Goal: Navigation & Orientation: Understand site structure

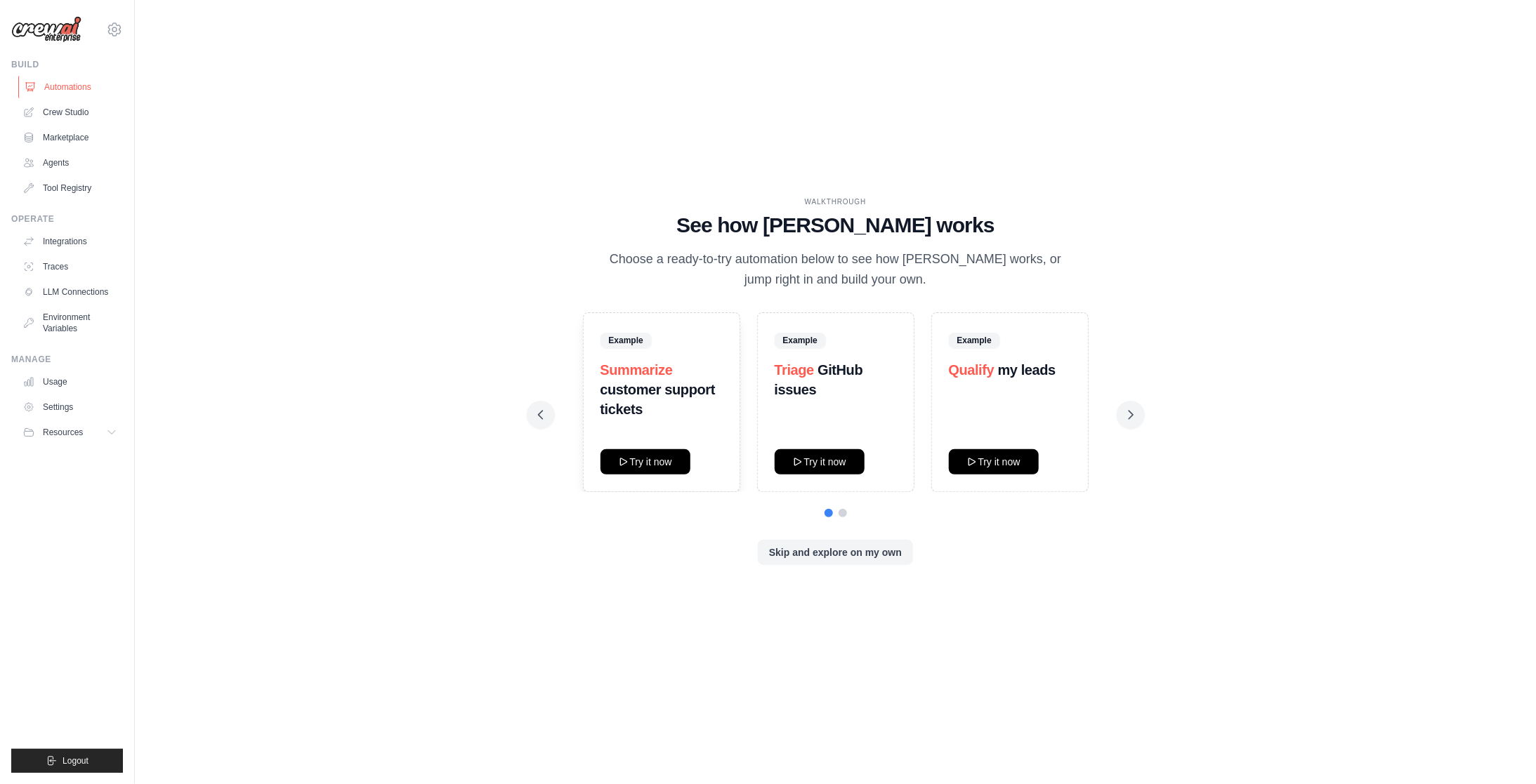
click at [67, 84] on link "Automations" at bounding box center [71, 87] width 106 height 23
click at [668, 460] on button "Try it now" at bounding box center [645, 461] width 90 height 25
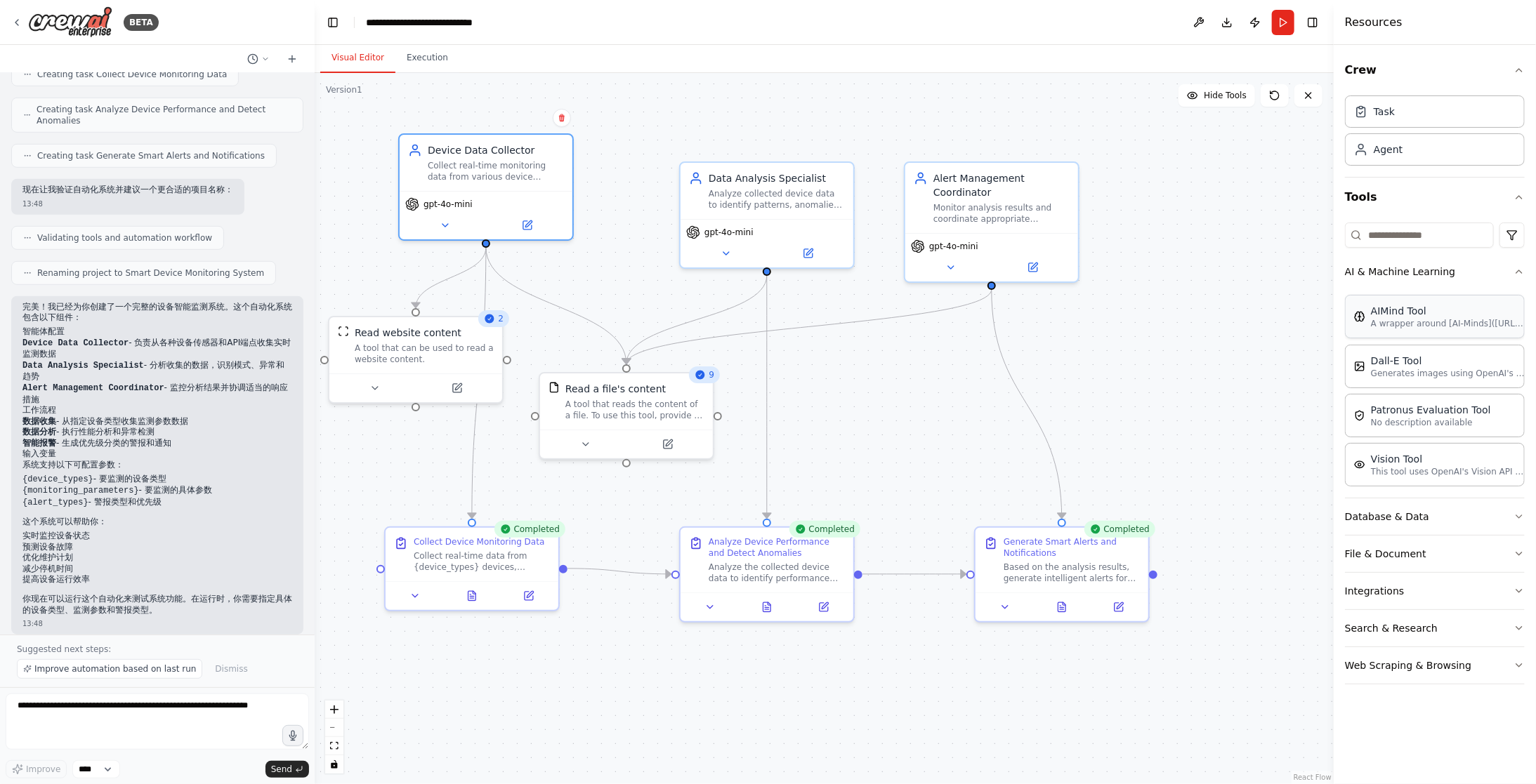
click at [1433, 319] on p "A wrapper around [AI-Minds](https://mindsdb.com/minds). Useful for when you nee…" at bounding box center [1448, 324] width 154 height 11
click at [1413, 118] on div "Task" at bounding box center [1434, 111] width 179 height 32
click at [1412, 144] on div "Agent" at bounding box center [1434, 149] width 179 height 32
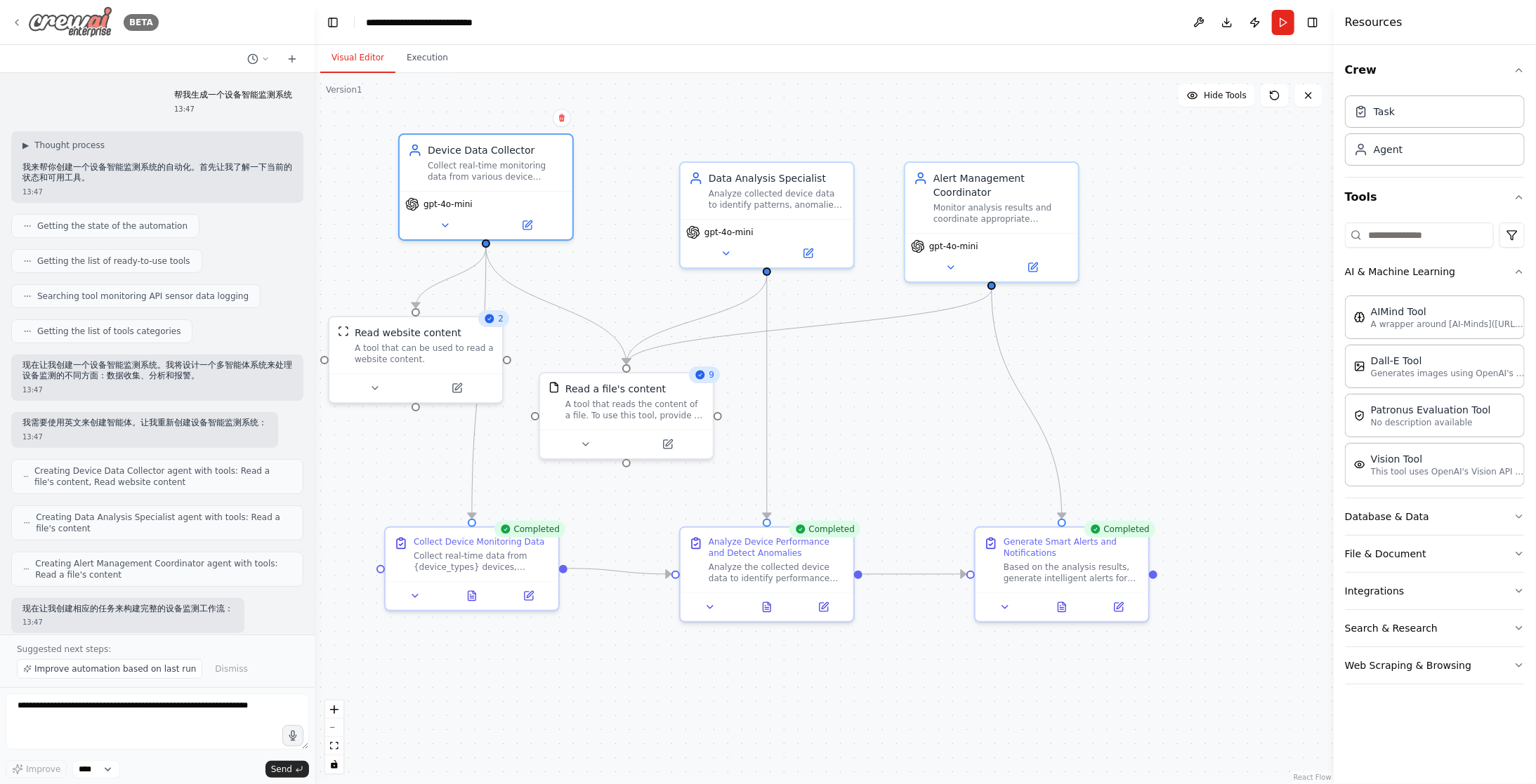
click at [15, 19] on icon at bounding box center [17, 23] width 11 height 11
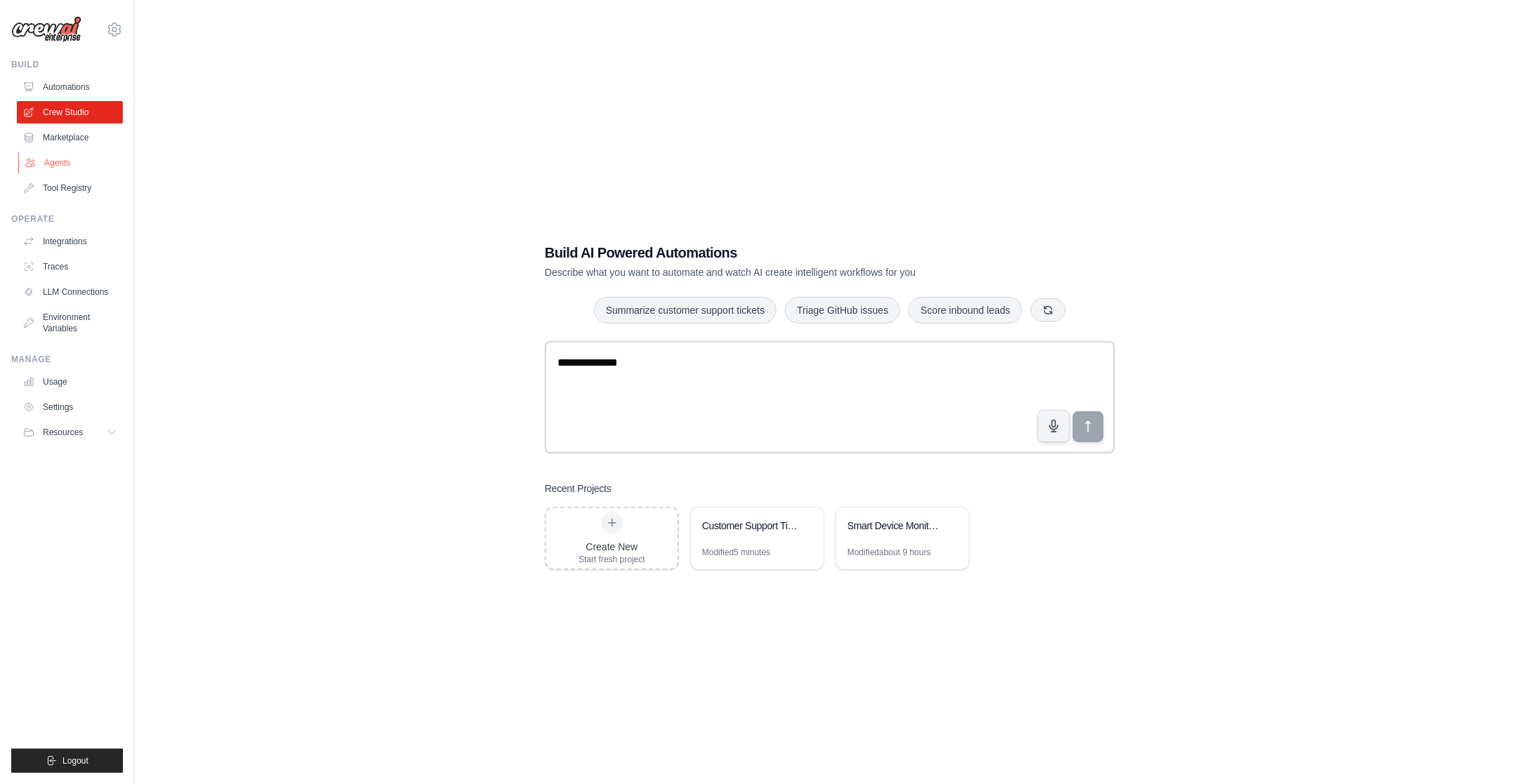
click at [54, 158] on link "Agents" at bounding box center [71, 163] width 106 height 23
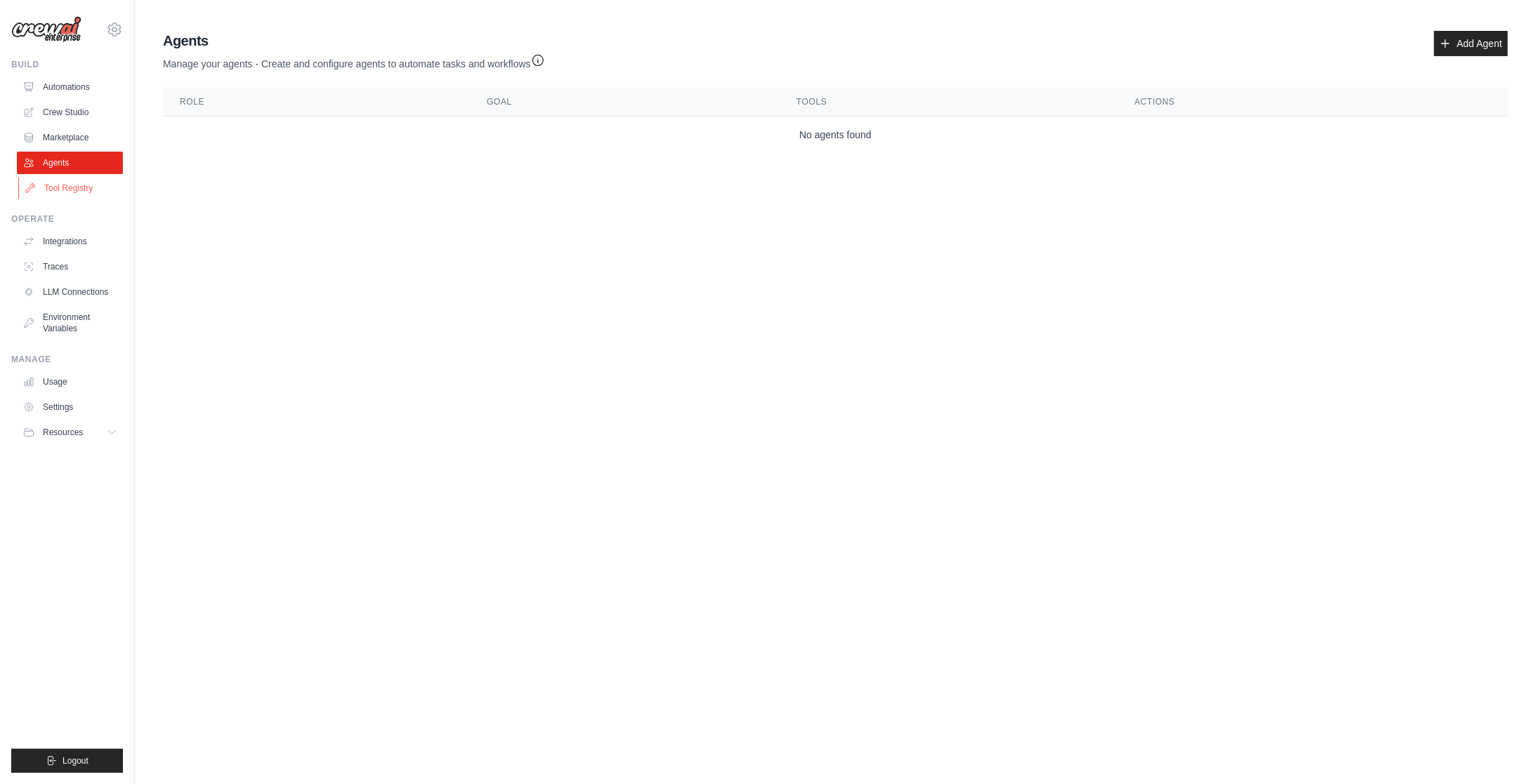
click at [78, 184] on link "Tool Registry" at bounding box center [71, 188] width 106 height 23
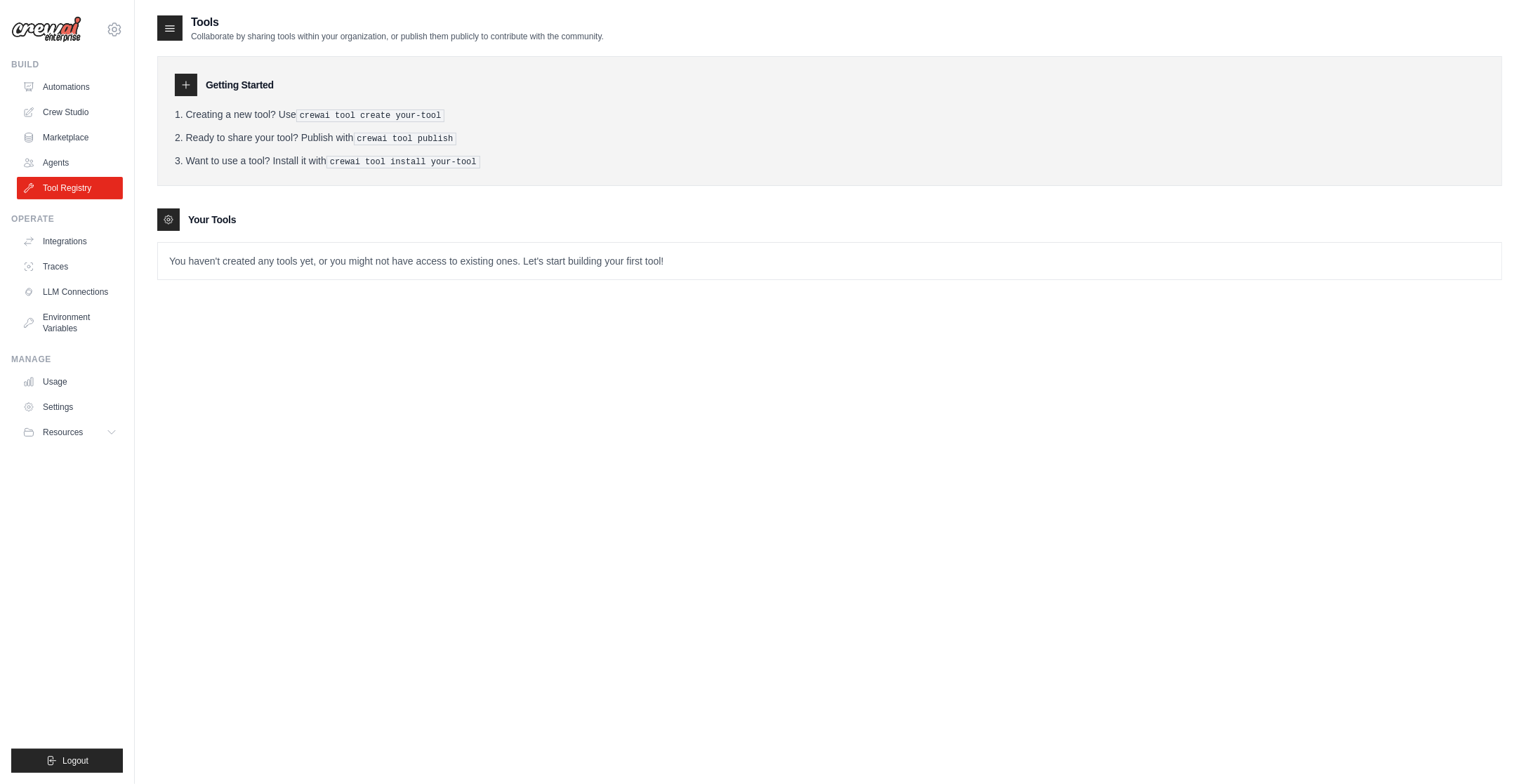
click at [218, 257] on p "You haven't created any tools yet, or you might not have access to existing one…" at bounding box center [830, 261] width 1344 height 37
click at [87, 295] on link "LLM Connections" at bounding box center [71, 292] width 106 height 23
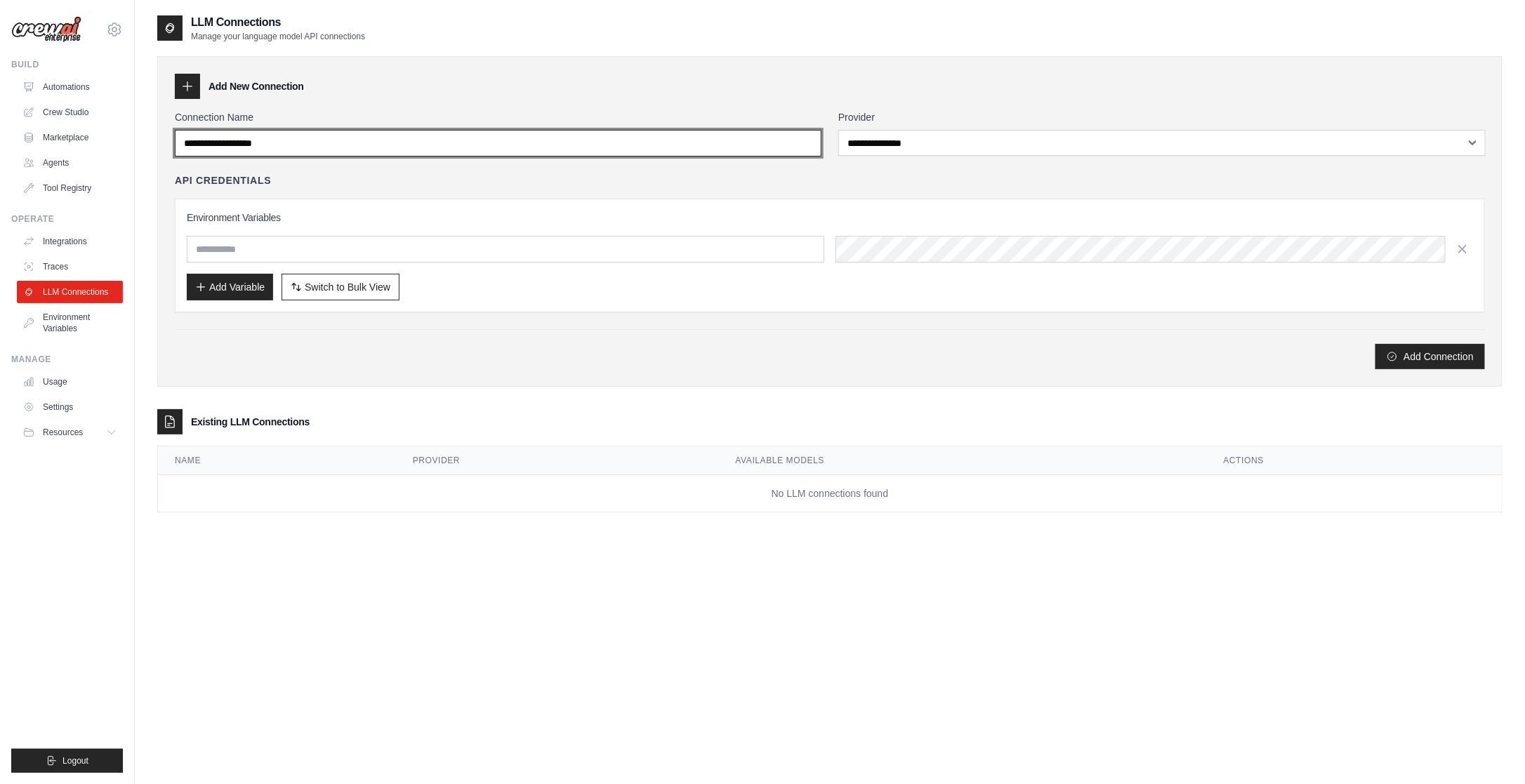
click at [466, 138] on input "Connection Name" at bounding box center [498, 143] width 647 height 27
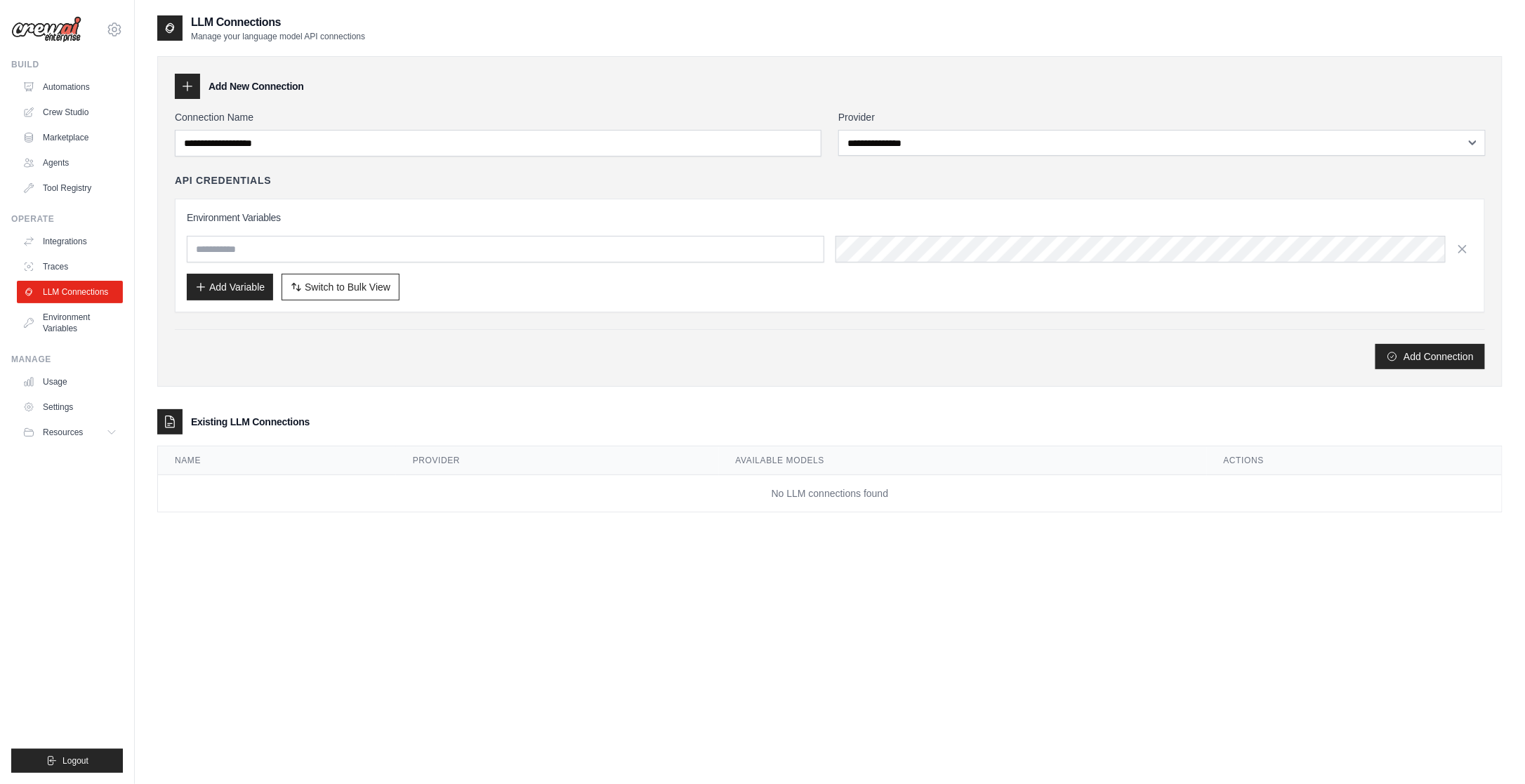
click at [467, 394] on div "**********" at bounding box center [829, 278] width 1345 height 471
click at [65, 384] on link "Usage" at bounding box center [71, 382] width 106 height 23
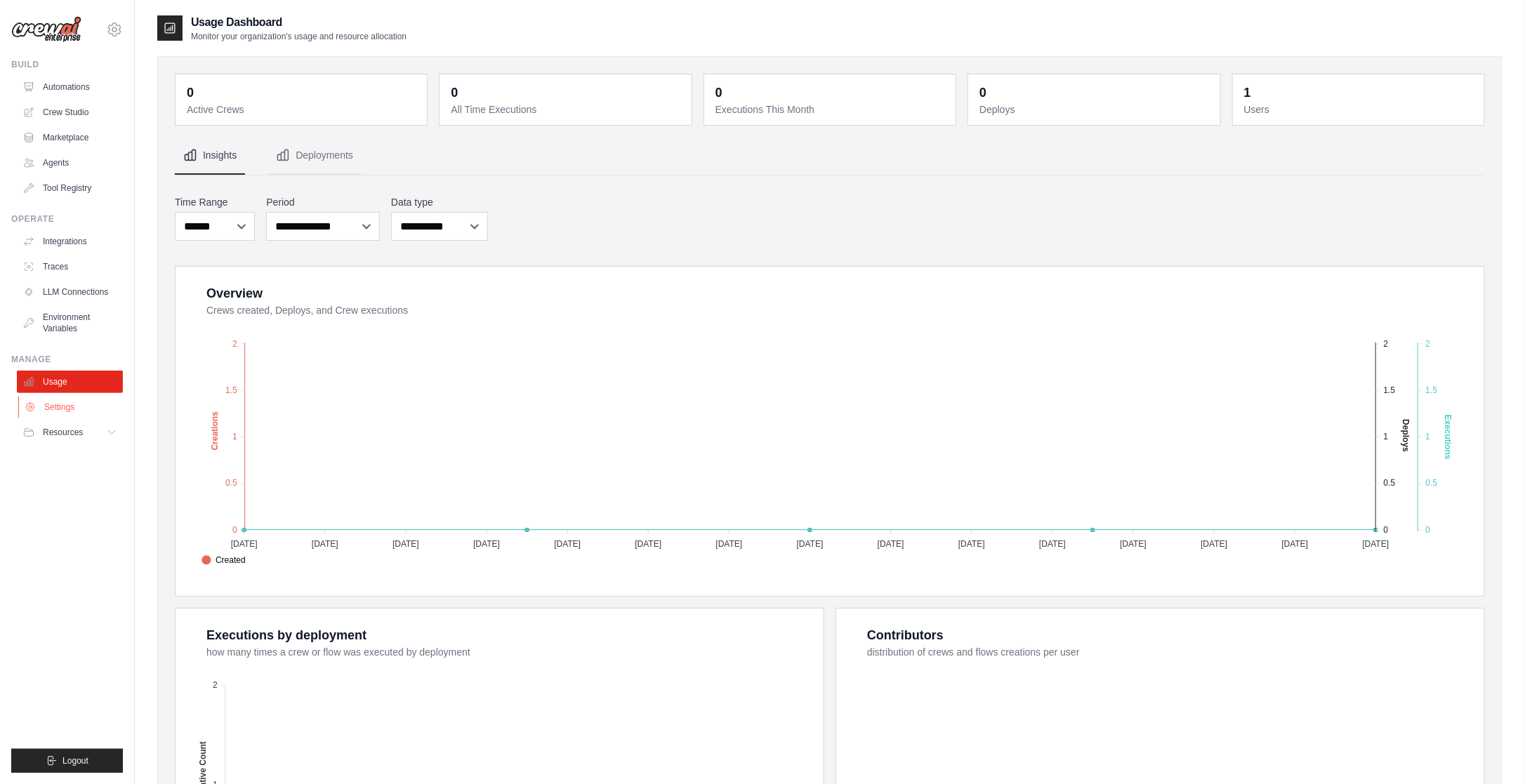
click at [71, 408] on link "Settings" at bounding box center [71, 407] width 106 height 23
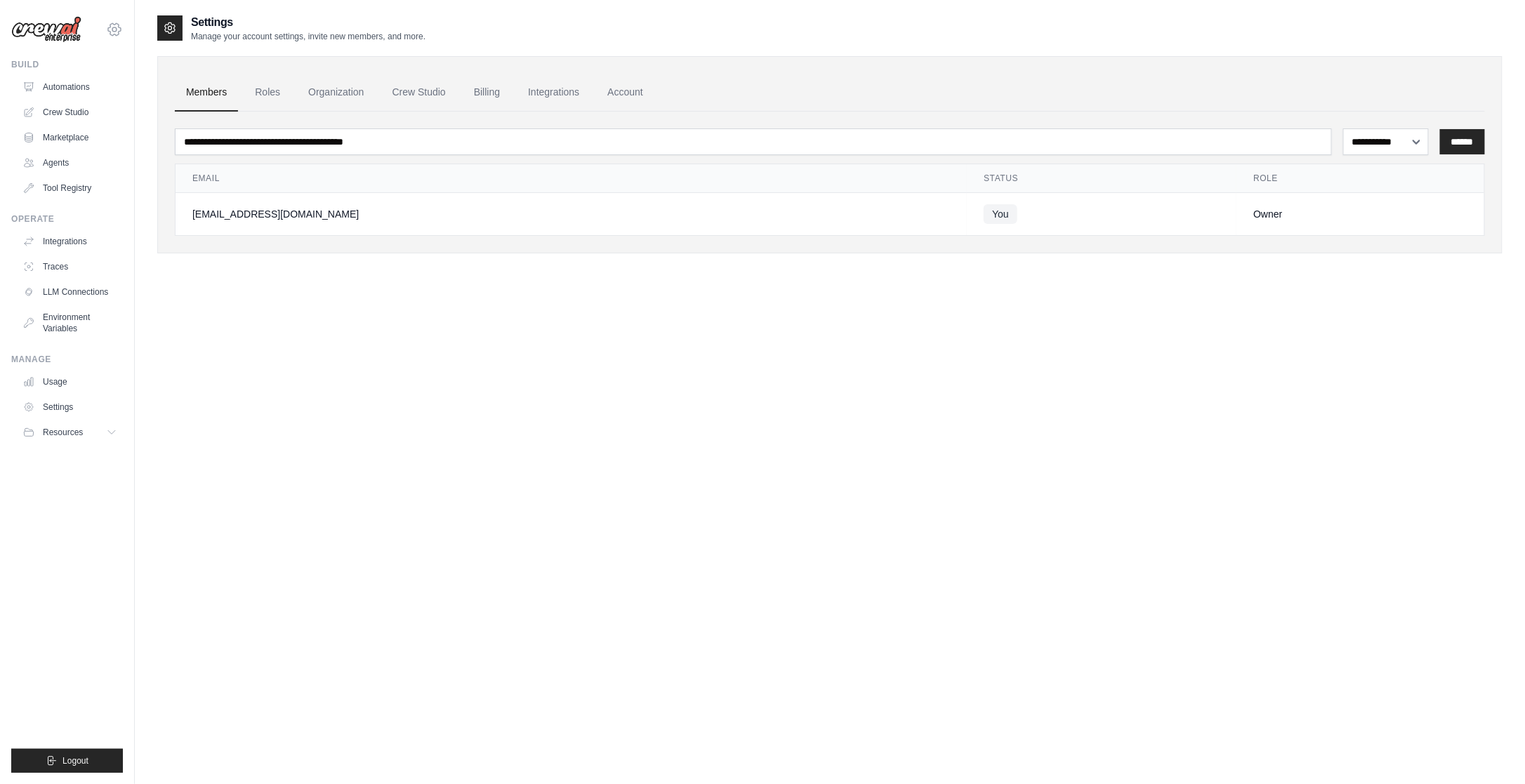
click at [114, 25] on icon at bounding box center [114, 29] width 13 height 12
click at [97, 100] on link "Settings" at bounding box center [114, 94] width 123 height 25
click at [330, 90] on link "Organization" at bounding box center [336, 93] width 78 height 38
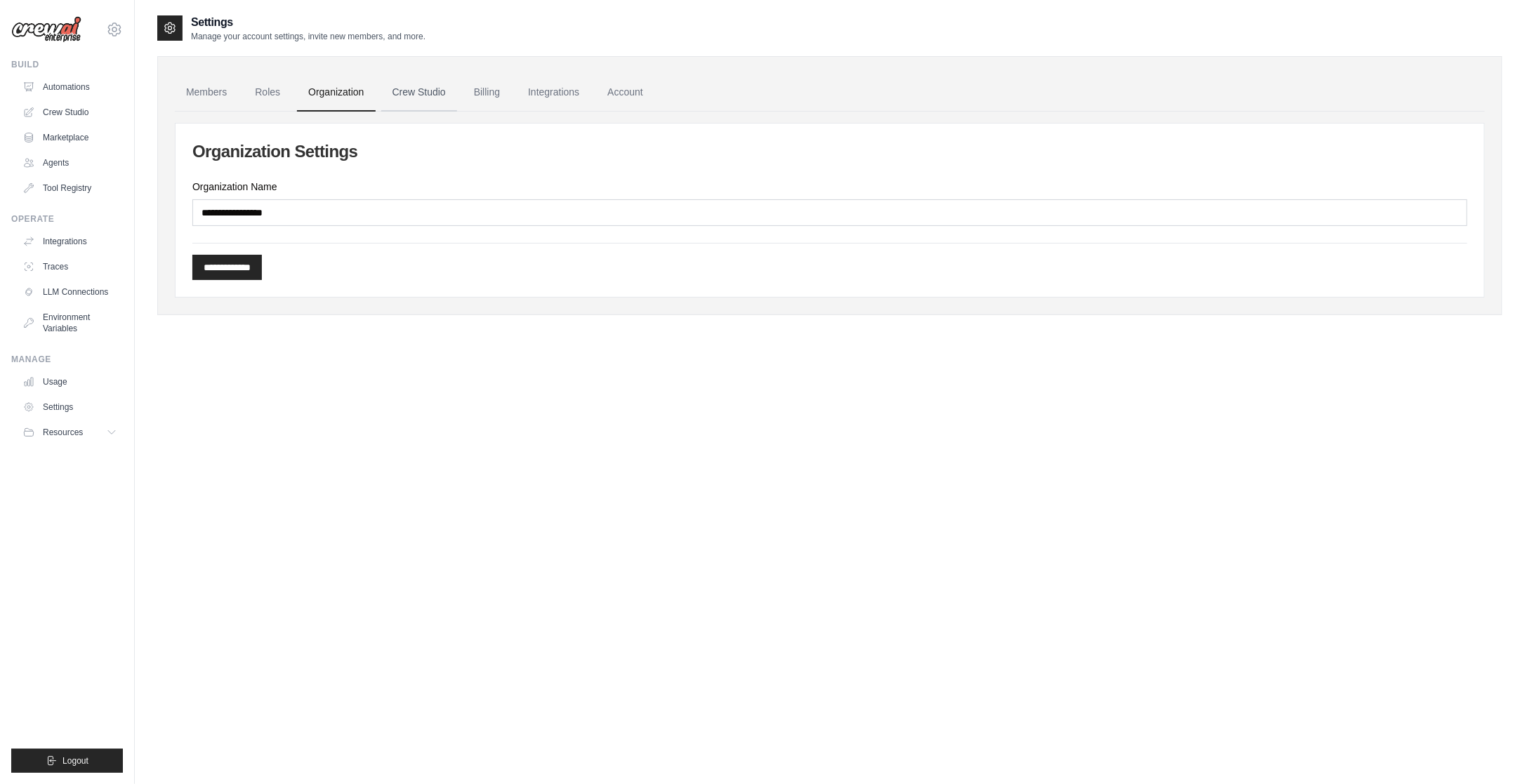
click at [445, 89] on link "Crew Studio" at bounding box center [419, 93] width 75 height 38
